Goal: Information Seeking & Learning: Learn about a topic

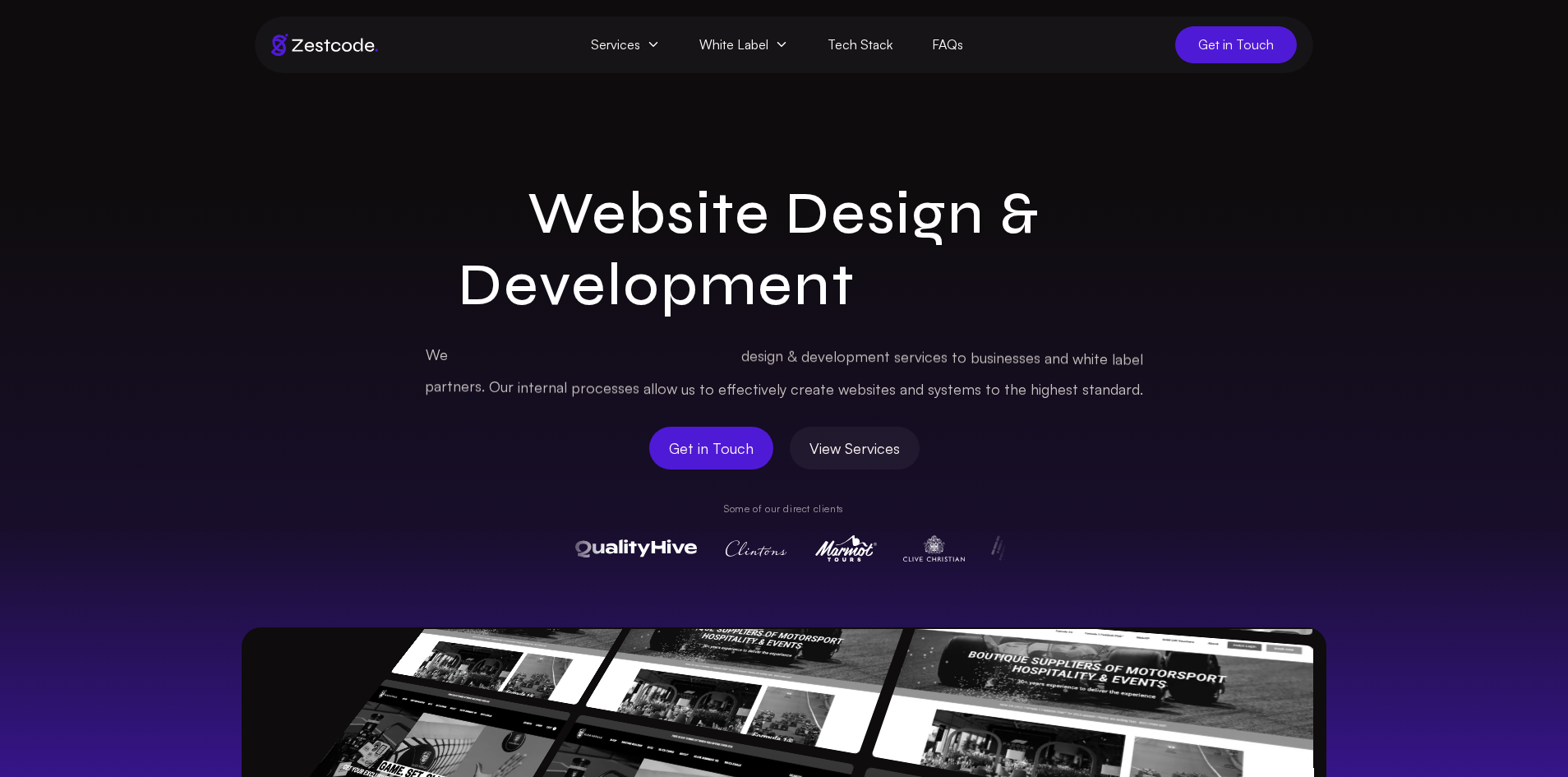
click at [624, 52] on span "Services" at bounding box center [626, 45] width 108 height 37
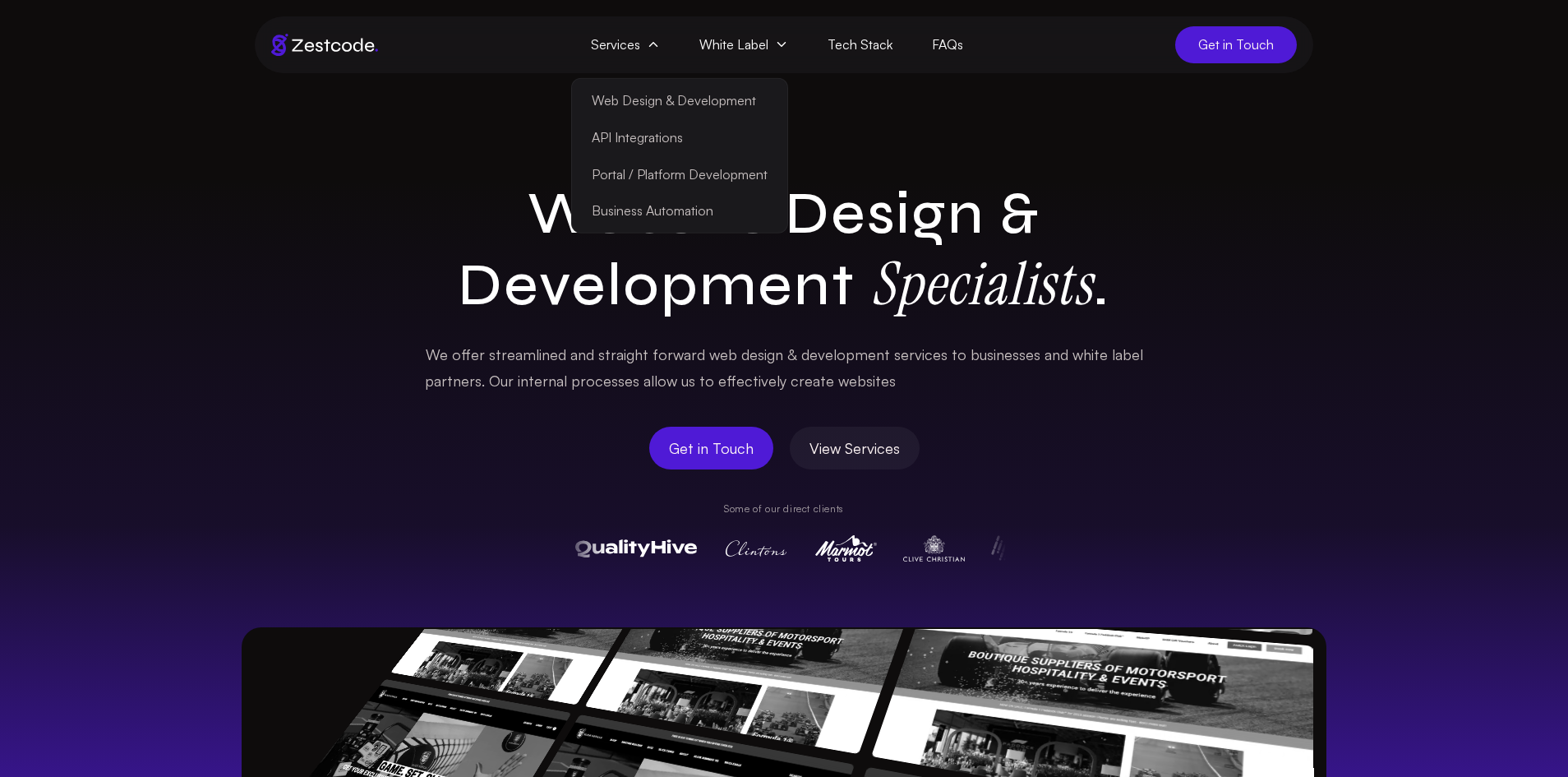
click at [625, 111] on link "Web Design & Development" at bounding box center [679, 101] width 209 height 37
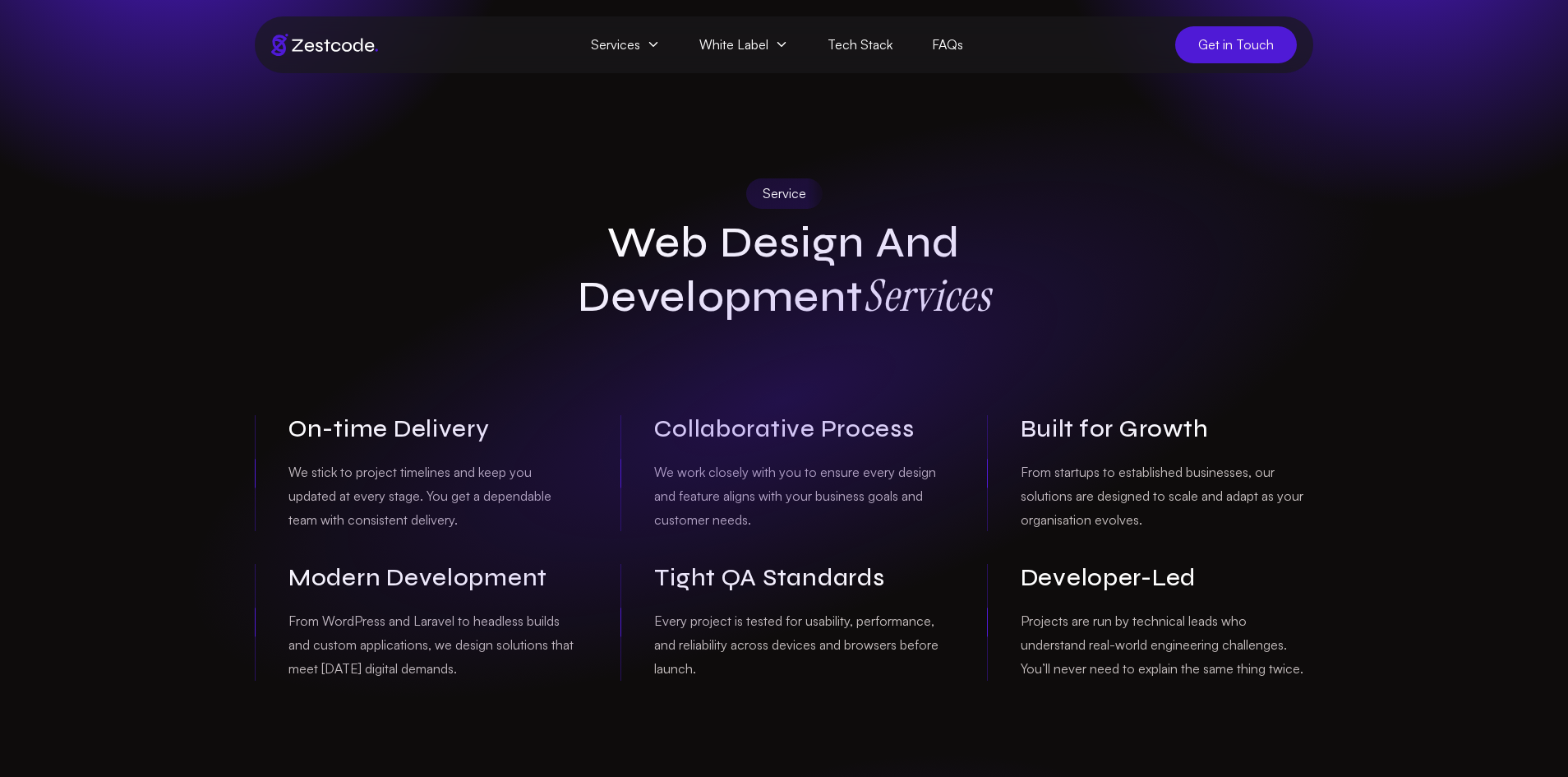
click at [639, 49] on span "Services" at bounding box center [626, 45] width 108 height 37
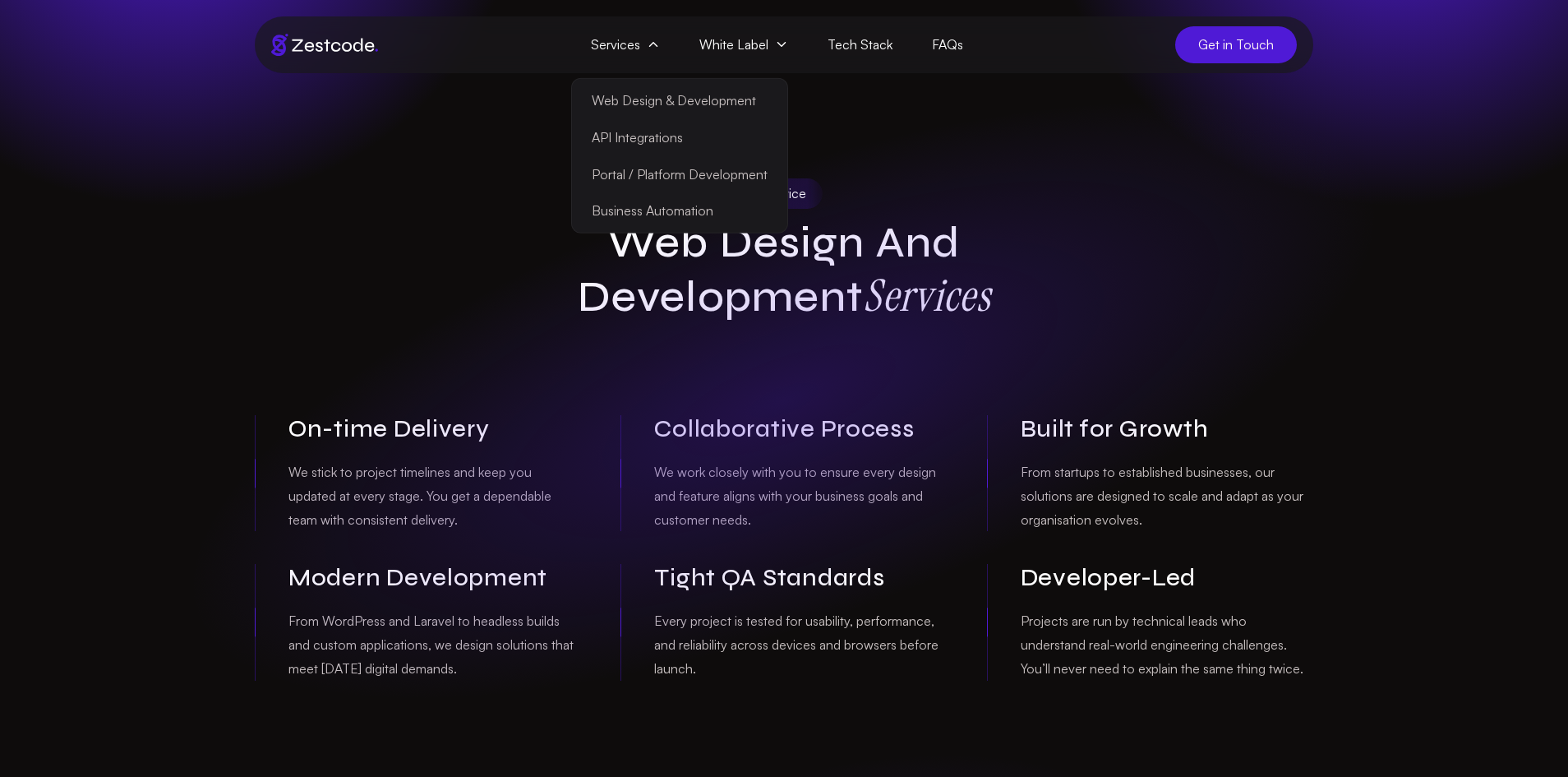
click at [628, 147] on link "API Integrations" at bounding box center [679, 137] width 209 height 37
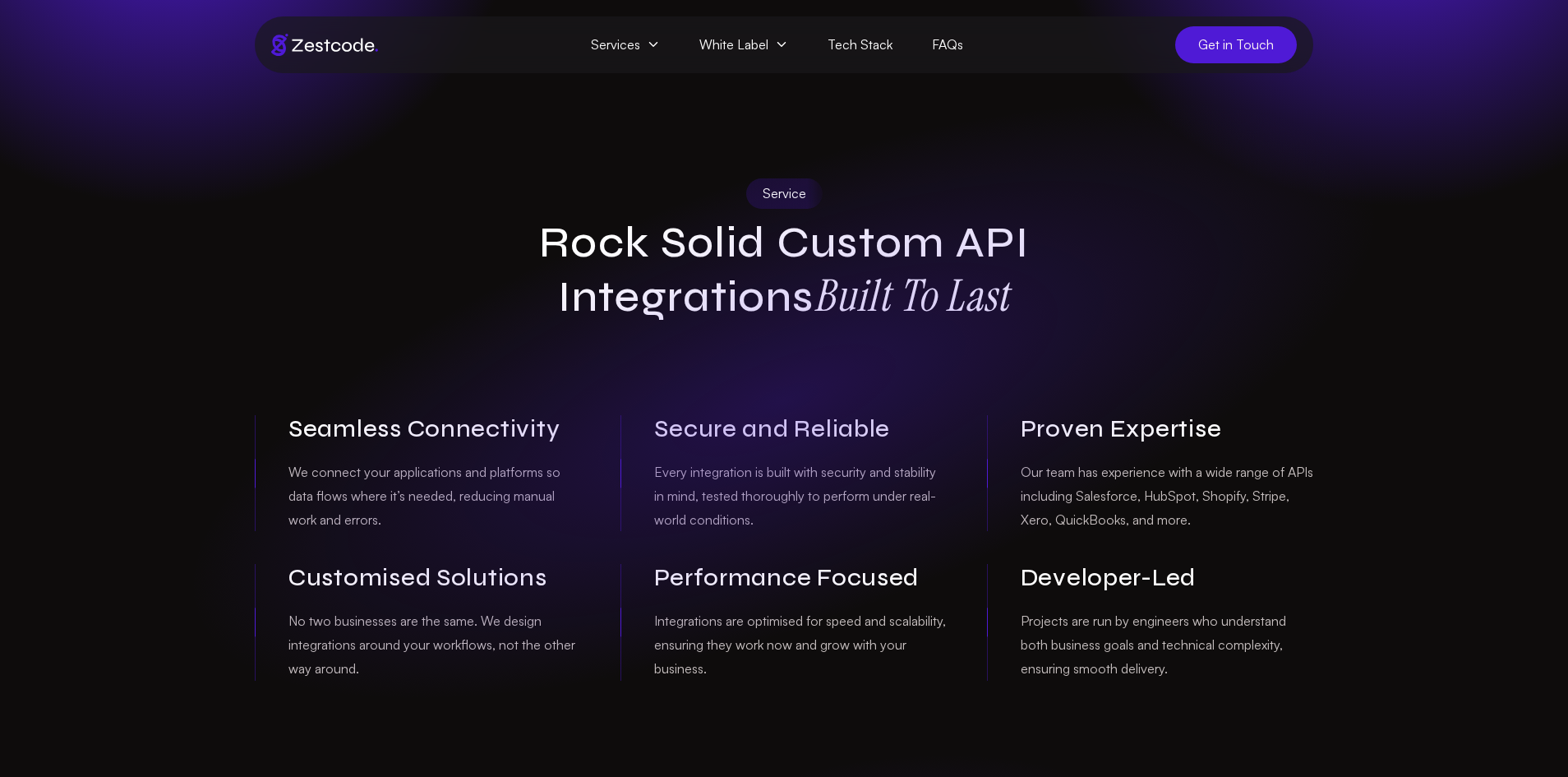
click at [648, 43] on span "Services" at bounding box center [626, 45] width 108 height 37
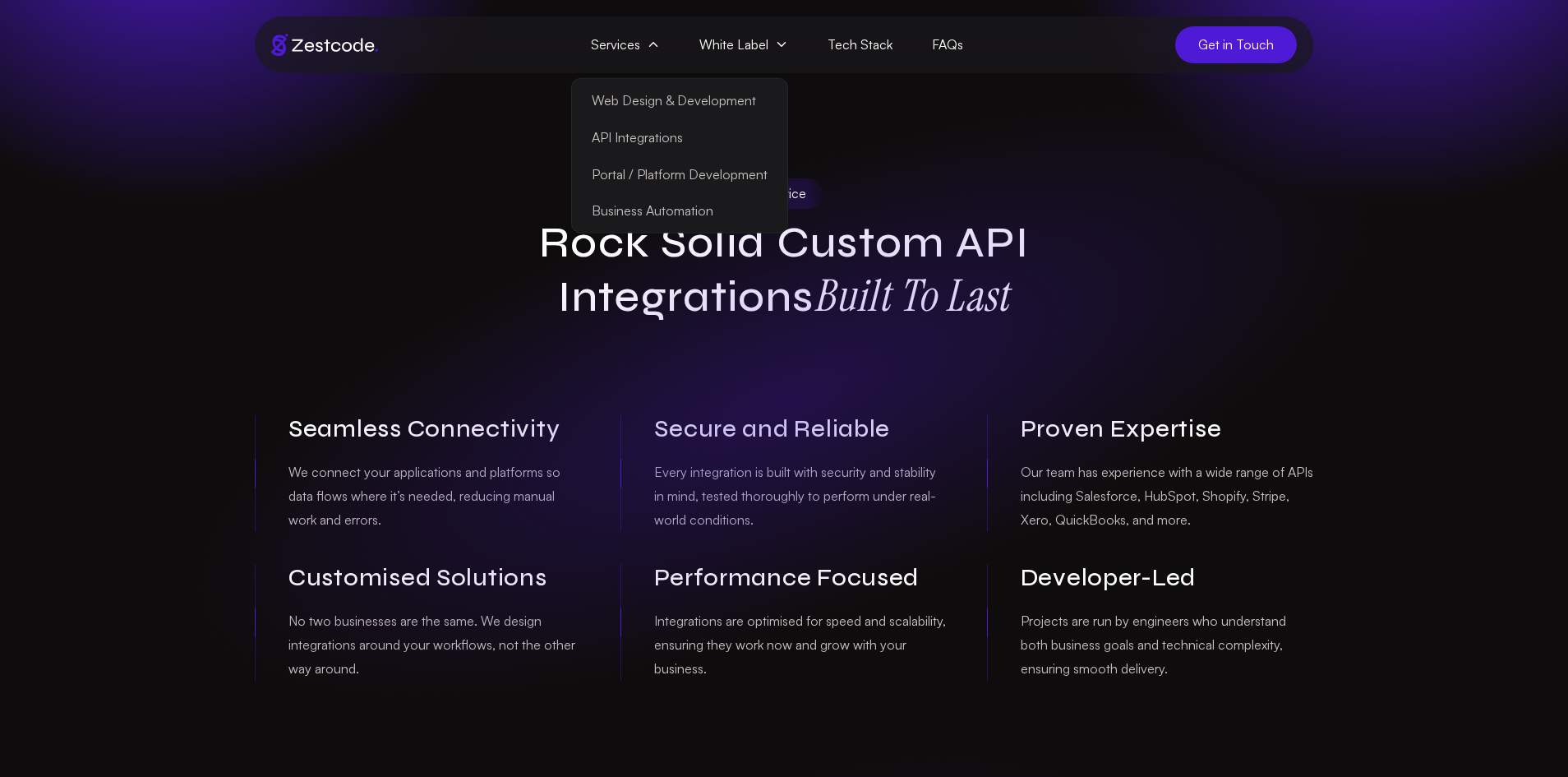
click at [646, 145] on link "API Integrations" at bounding box center [679, 137] width 209 height 37
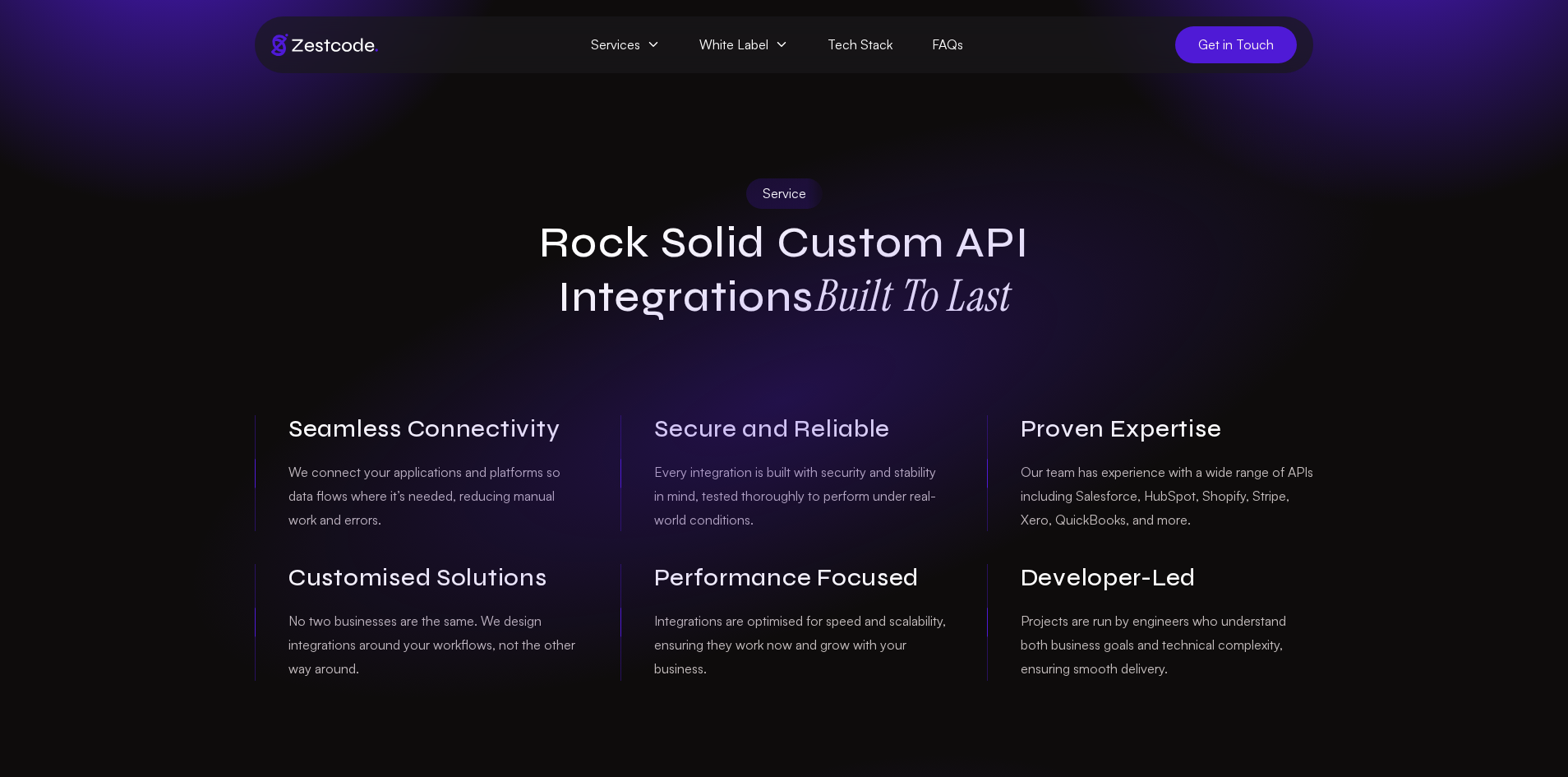
click at [620, 46] on span "Services" at bounding box center [626, 45] width 108 height 37
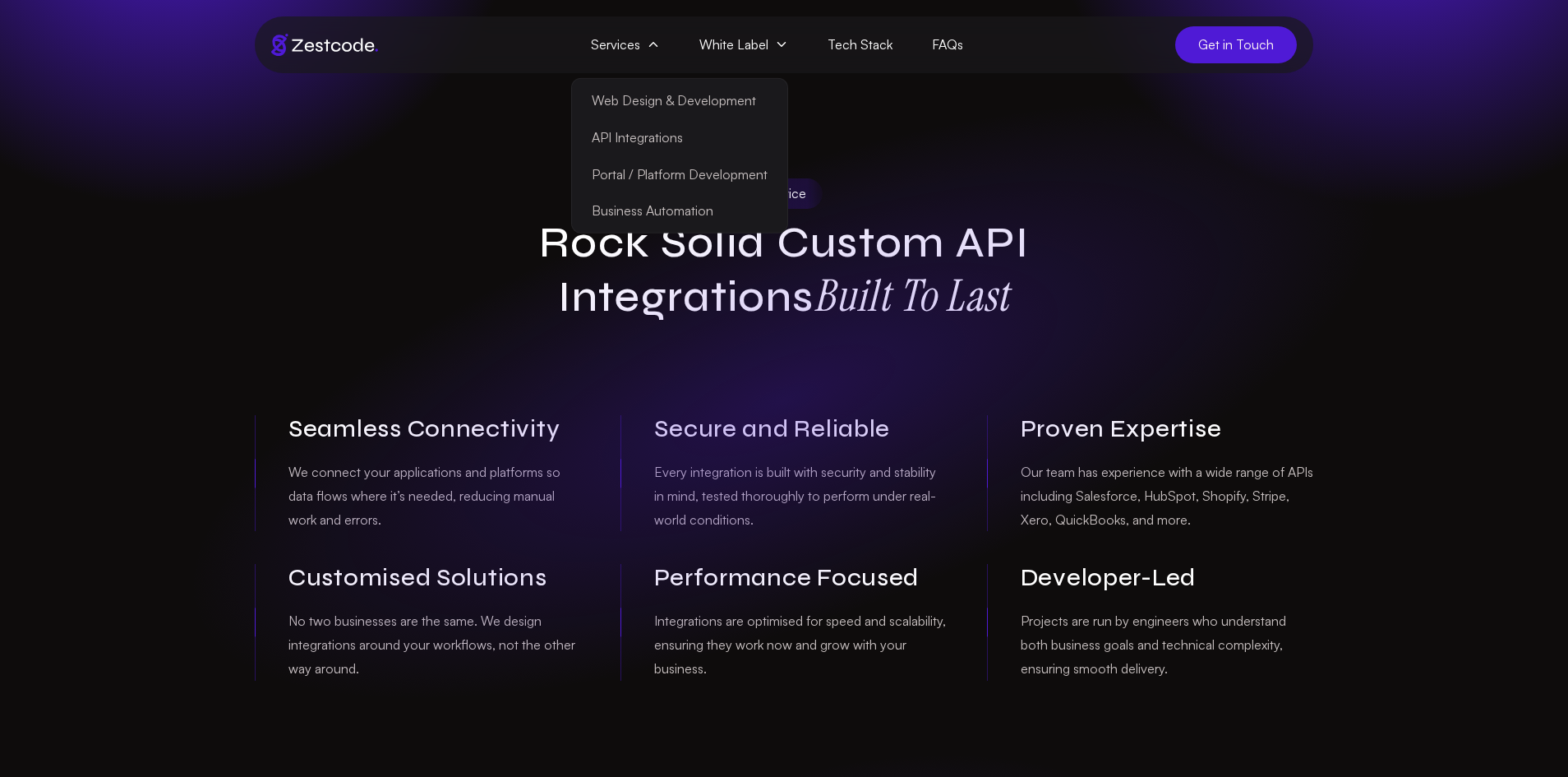
click at [630, 181] on link "Portal / Platform Development" at bounding box center [679, 174] width 209 height 37
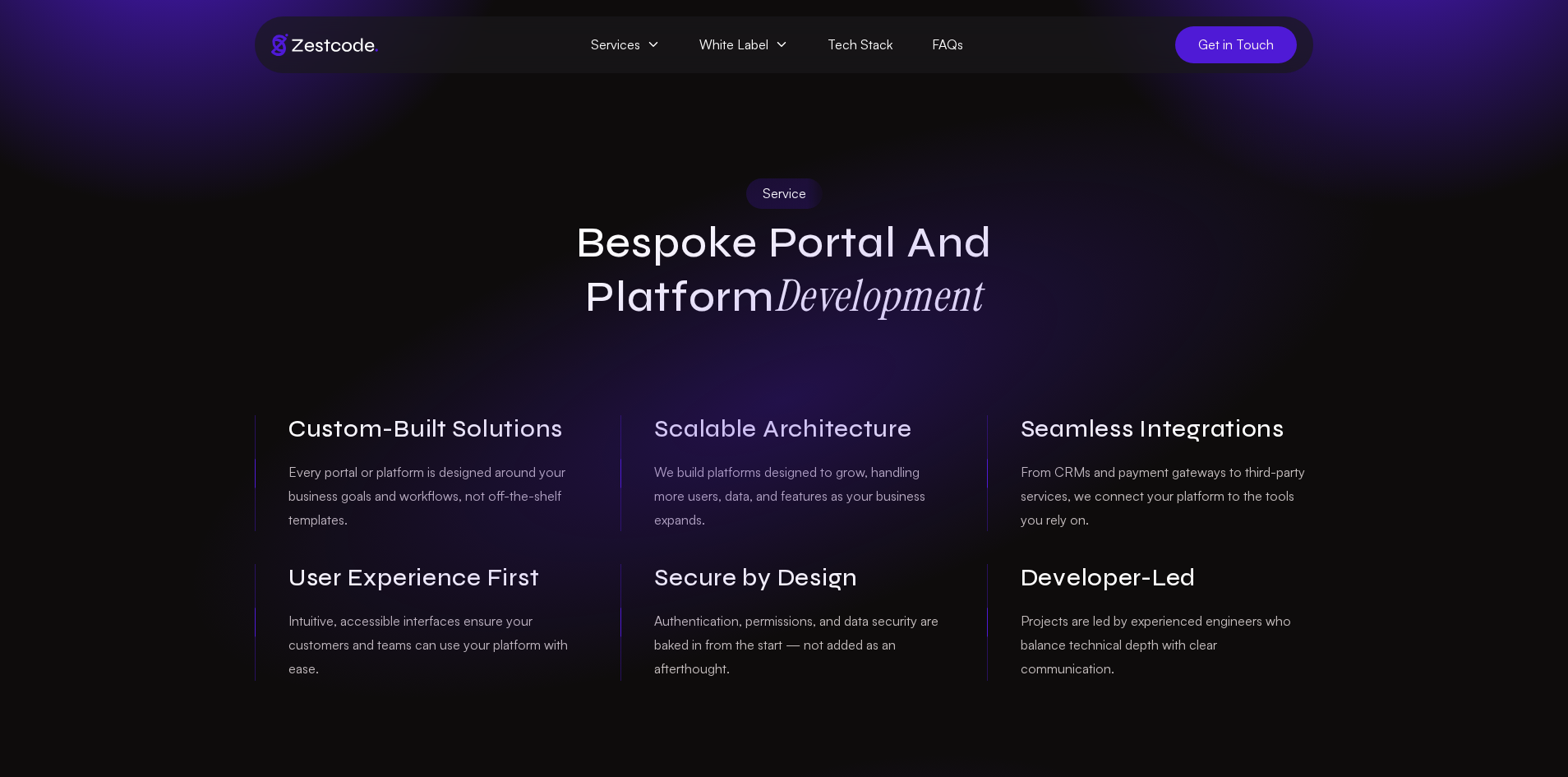
click at [660, 44] on icon at bounding box center [654, 44] width 13 height 13
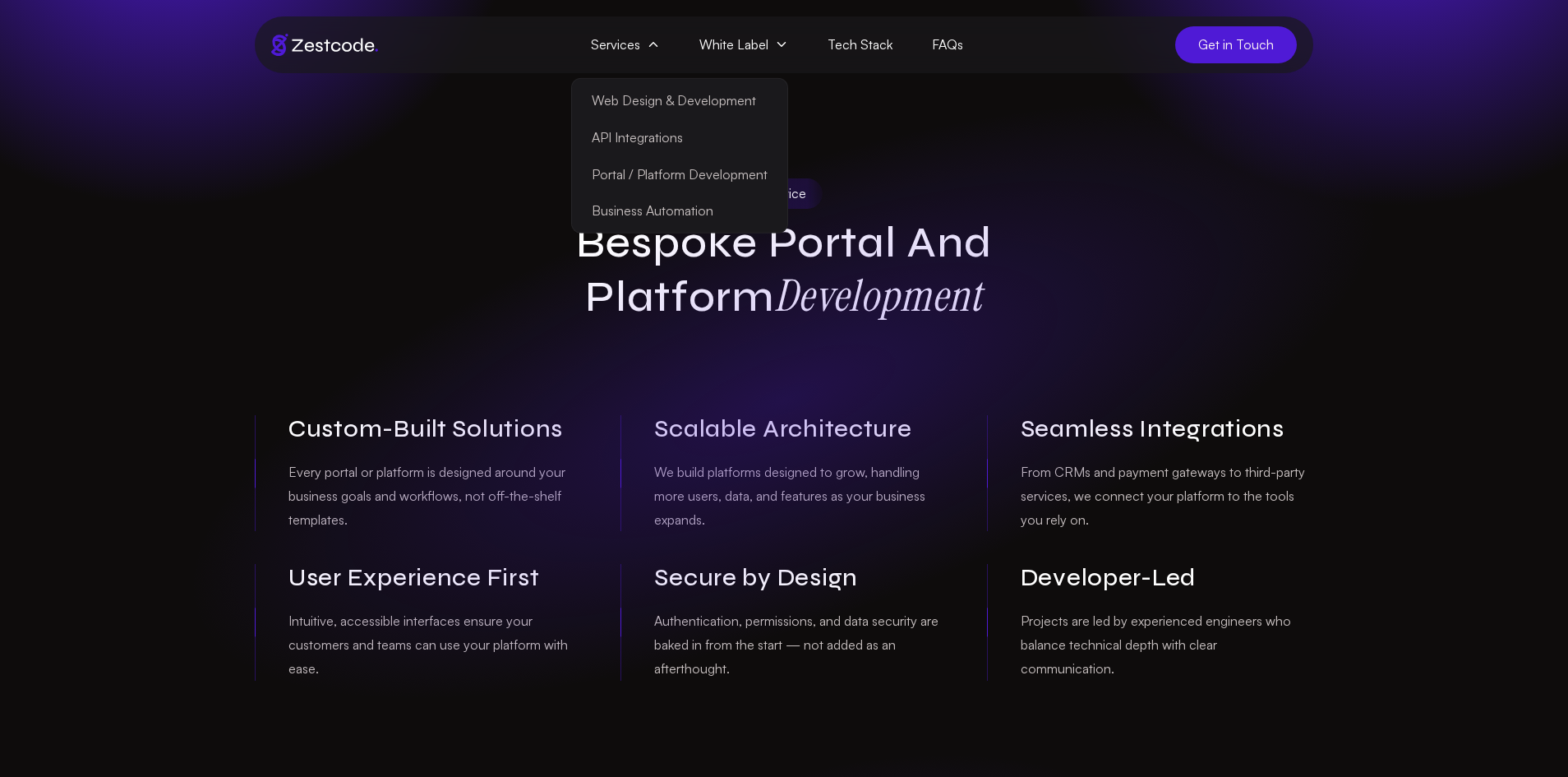
click at [644, 211] on link "Business Automation" at bounding box center [679, 211] width 209 height 37
